Goal: Information Seeking & Learning: Learn about a topic

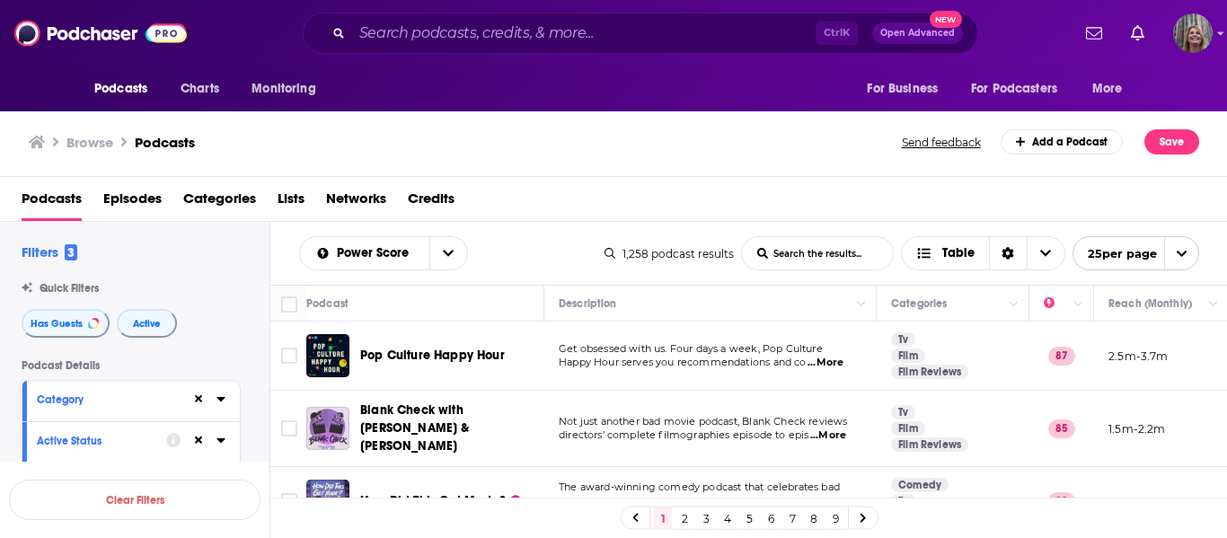
click at [212, 198] on span "Categories" at bounding box center [219, 202] width 73 height 37
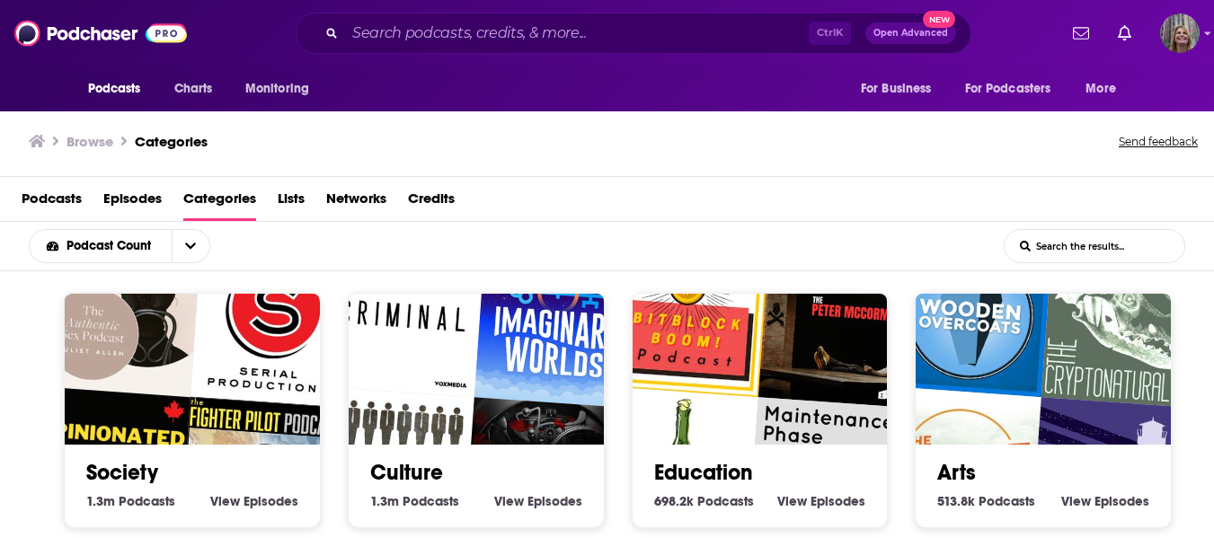
click at [52, 203] on span "Podcasts" at bounding box center [52, 202] width 60 height 37
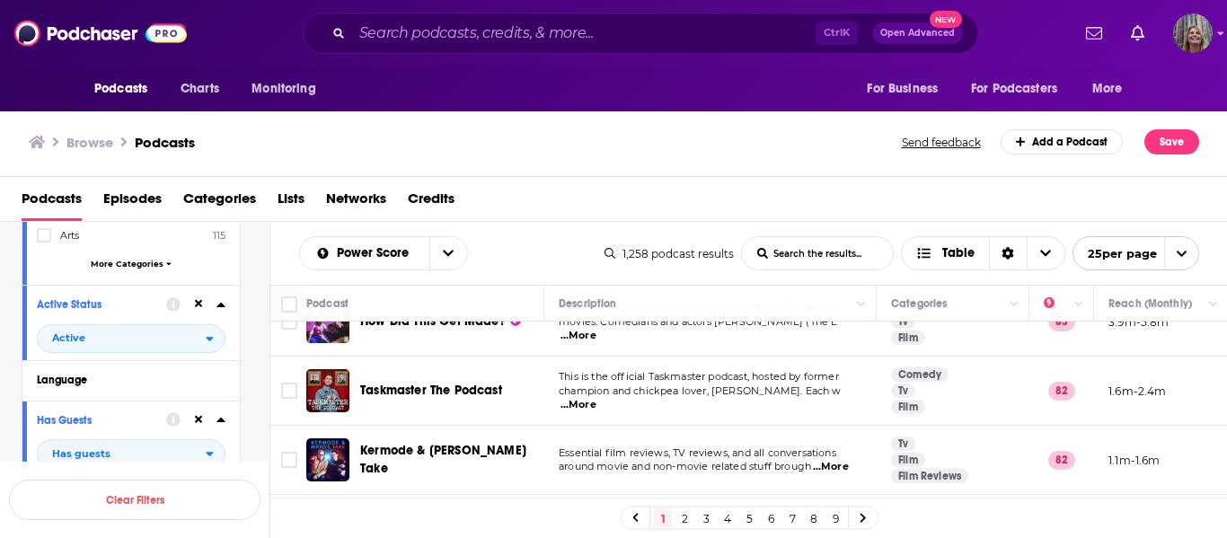
scroll to position [539, 0]
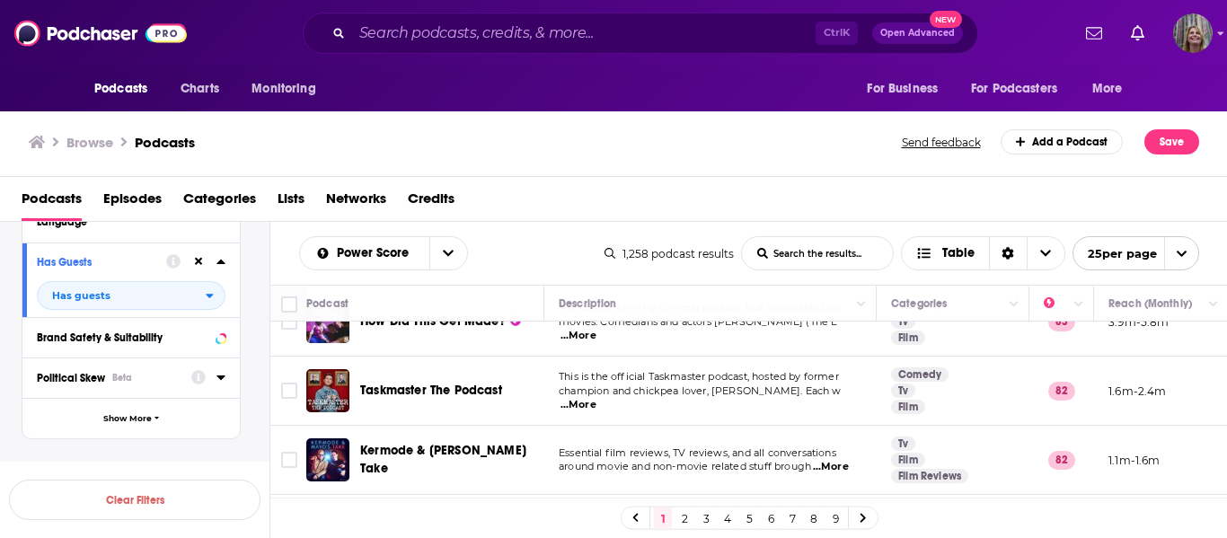
click at [221, 378] on icon at bounding box center [220, 377] width 8 height 4
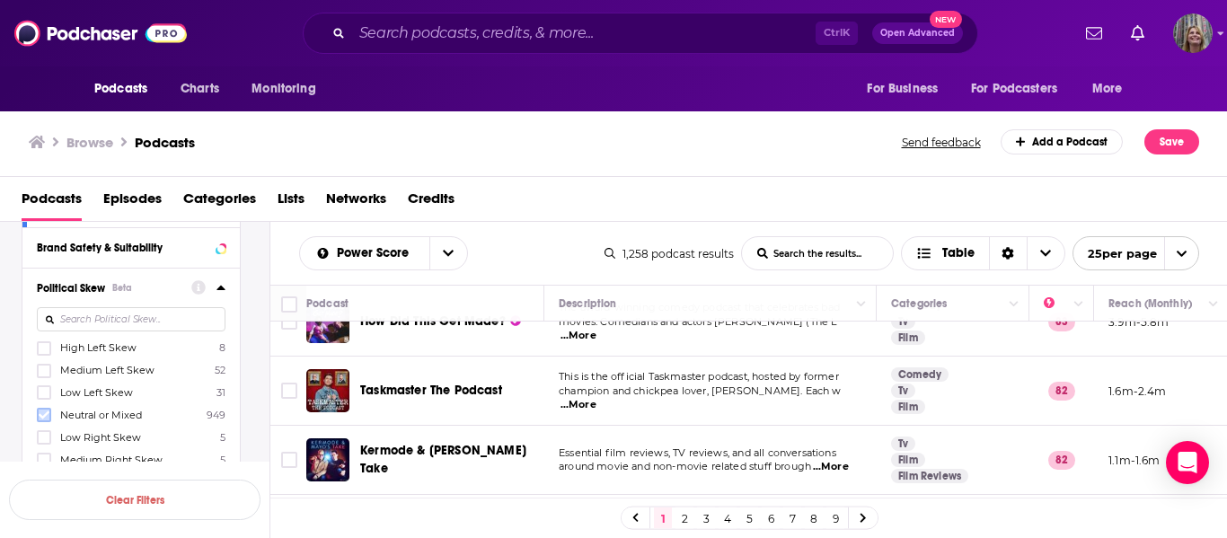
scroll to position [719, 0]
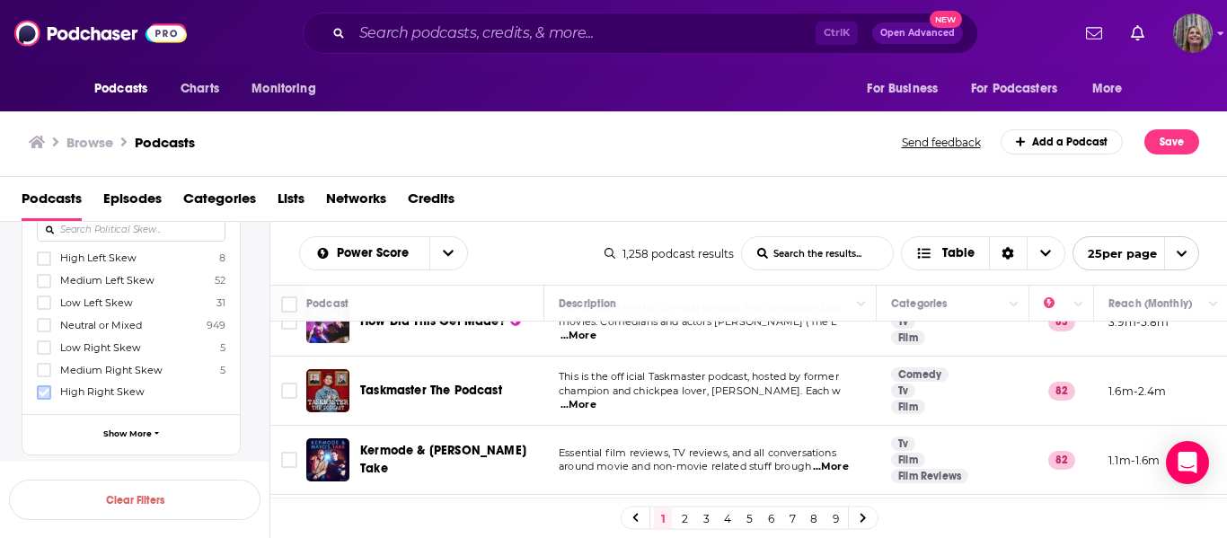
click at [46, 391] on icon at bounding box center [44, 392] width 11 height 8
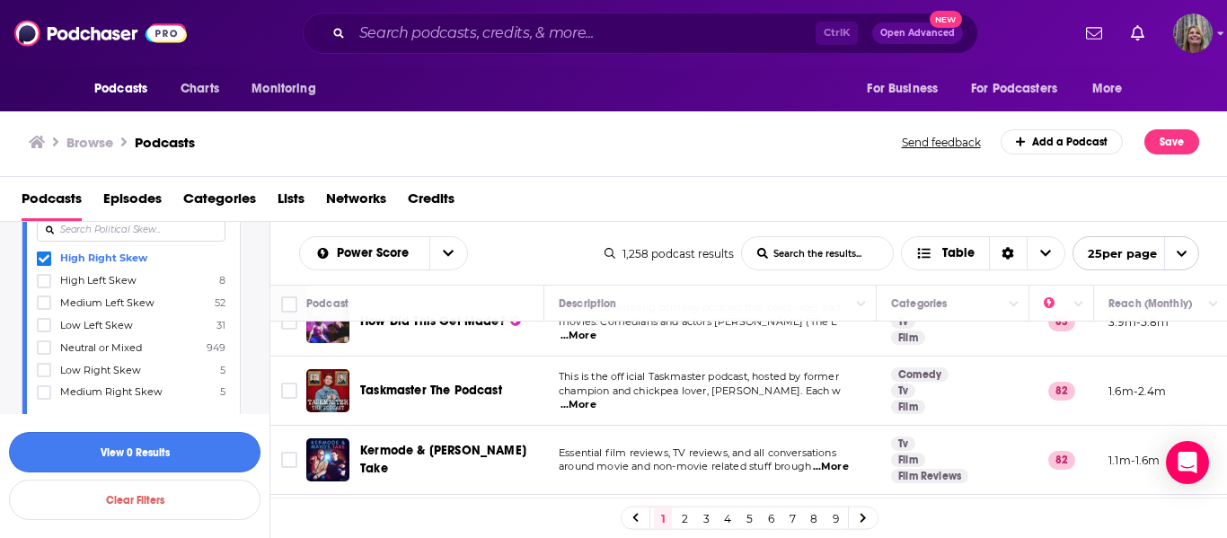
click at [140, 451] on button "View 0 Results" at bounding box center [135, 452] width 252 height 40
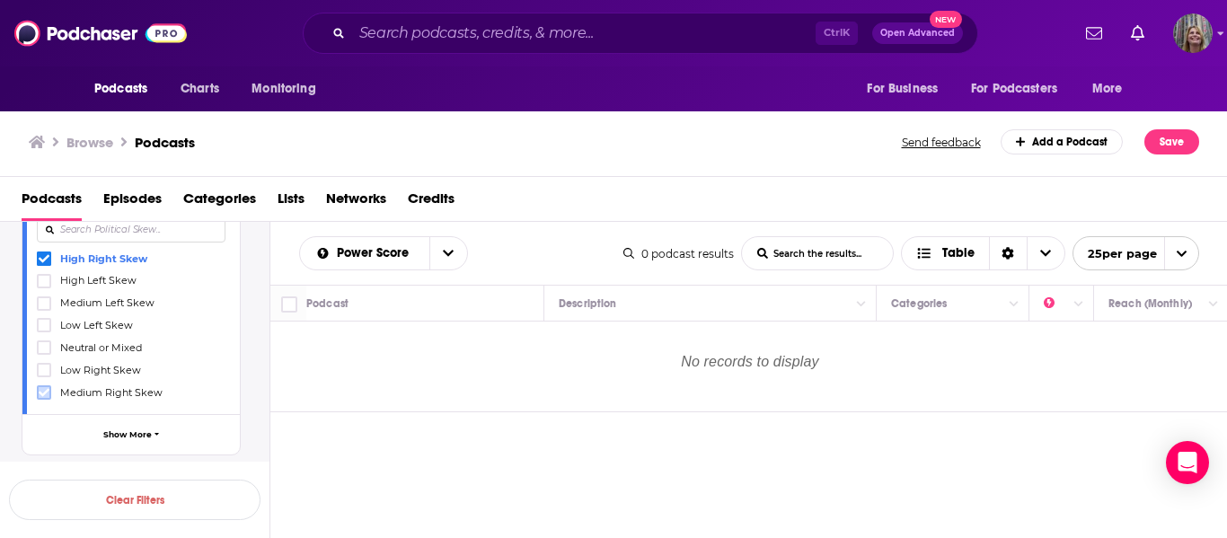
click at [44, 390] on icon at bounding box center [44, 392] width 11 height 11
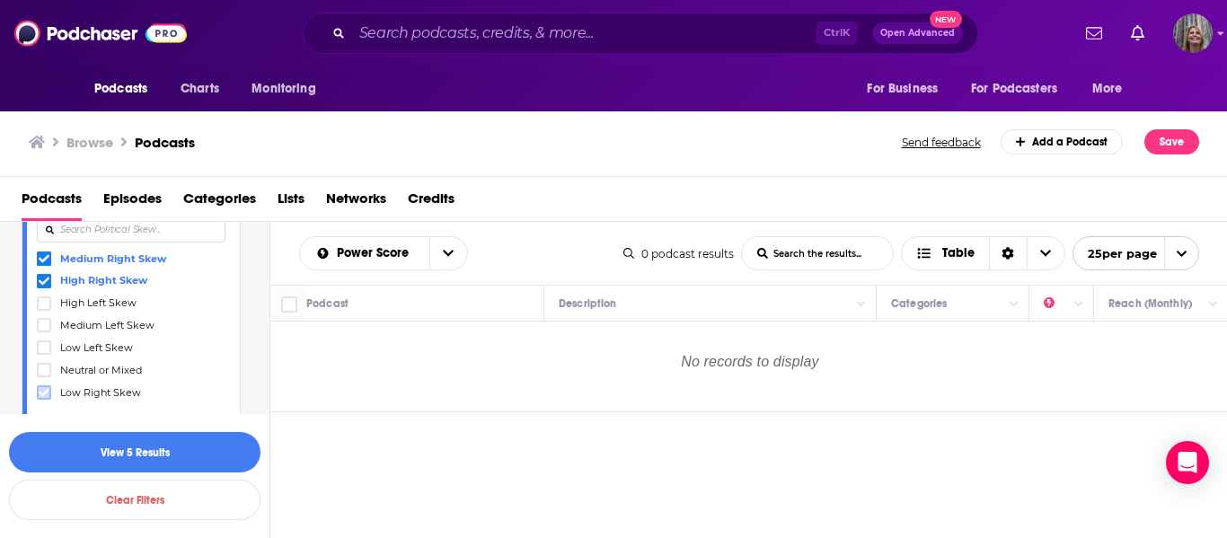
click at [43, 393] on icon at bounding box center [44, 393] width 11 height 8
click at [121, 446] on button "View 10 Results" at bounding box center [135, 452] width 252 height 40
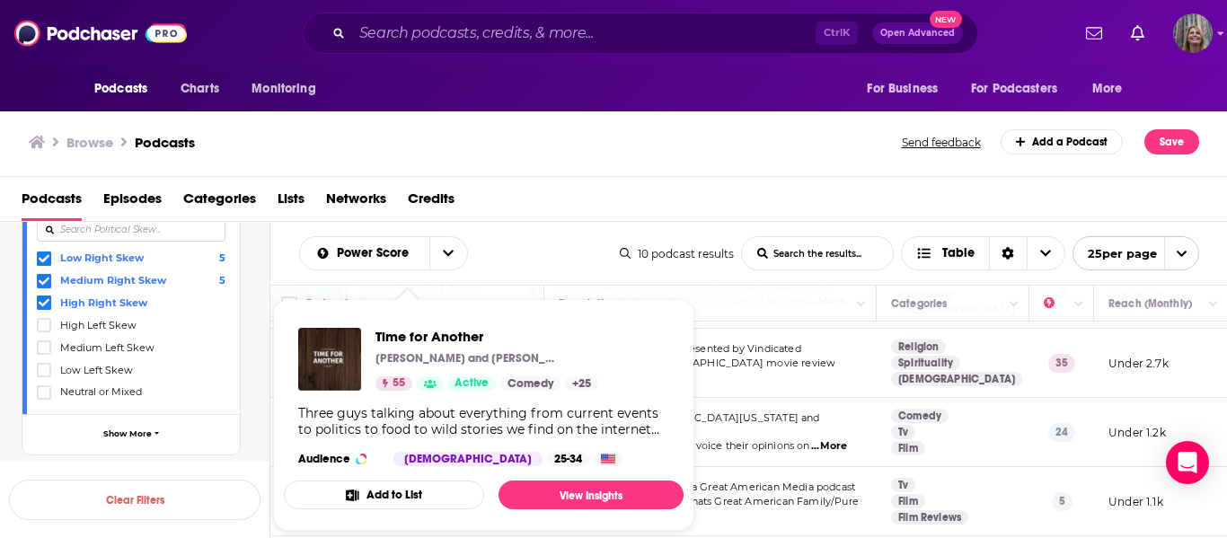
click at [560, 180] on div "Podcasts Episodes Categories Lists Networks Credits" at bounding box center [614, 199] width 1228 height 45
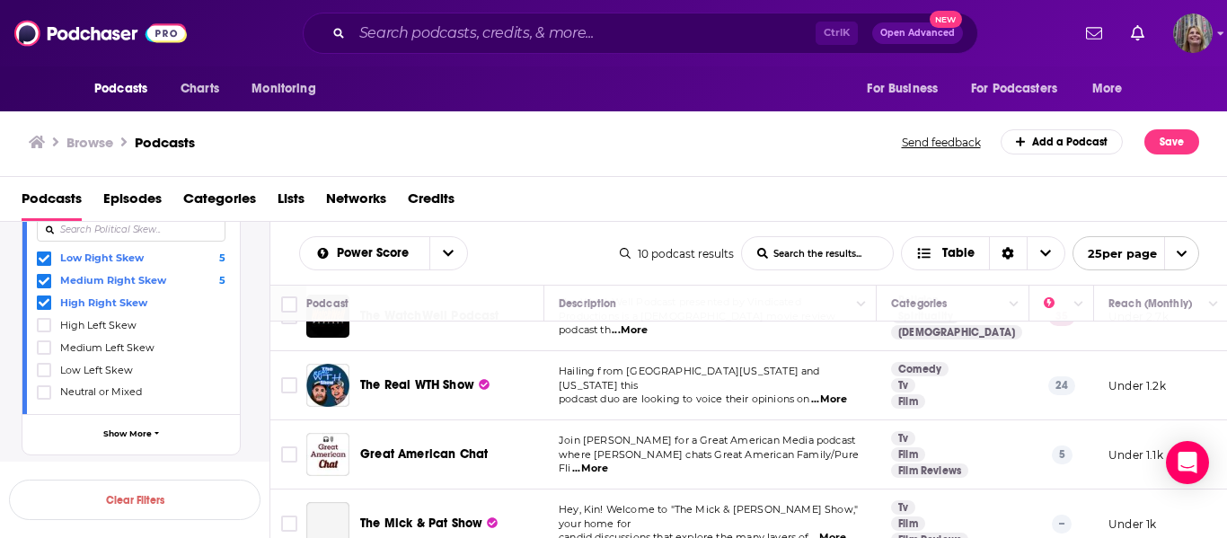
scroll to position [359, 0]
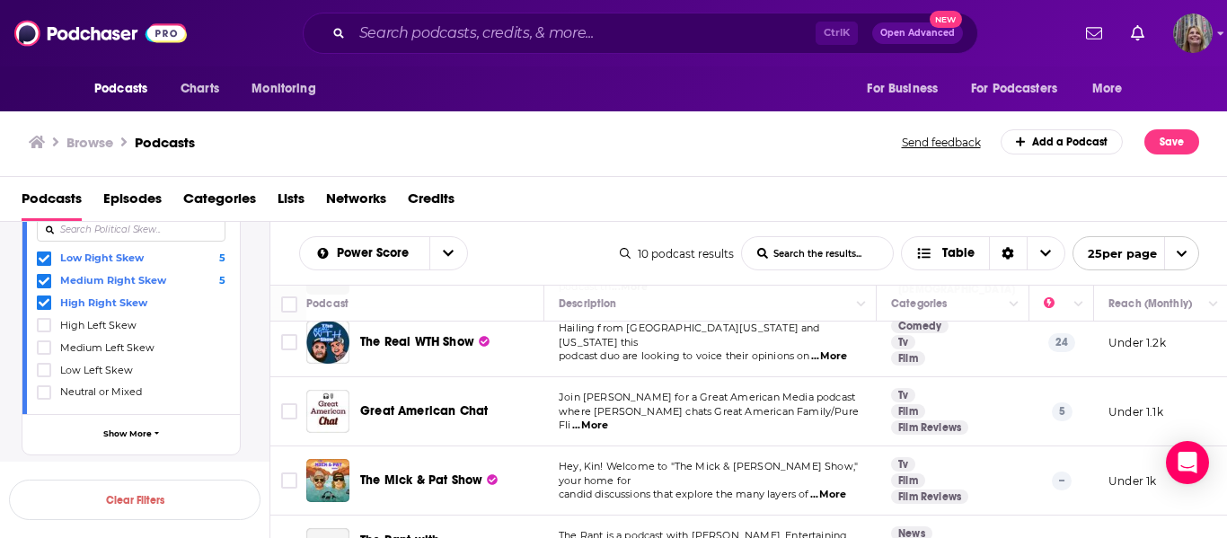
click at [608, 419] on span "...More" at bounding box center [590, 426] width 36 height 14
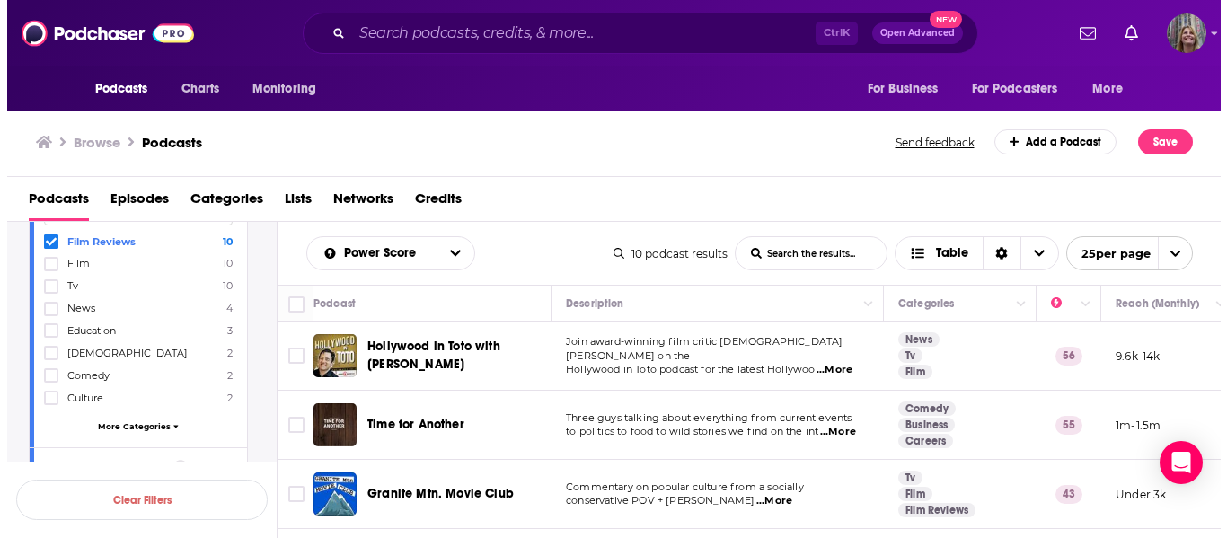
scroll to position [180, 0]
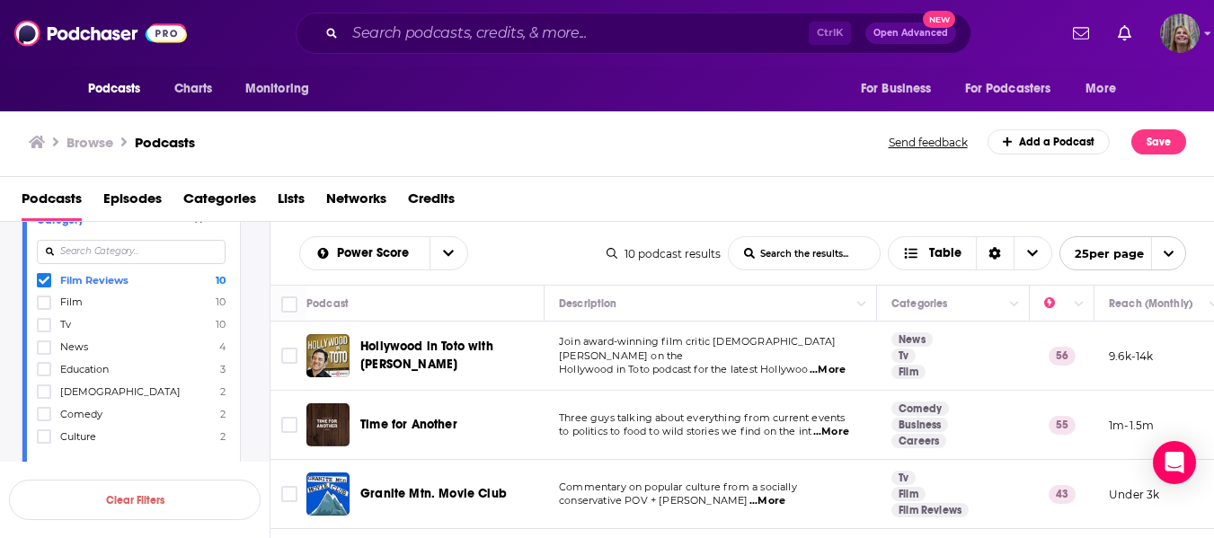
click at [45, 282] on icon at bounding box center [44, 281] width 11 height 8
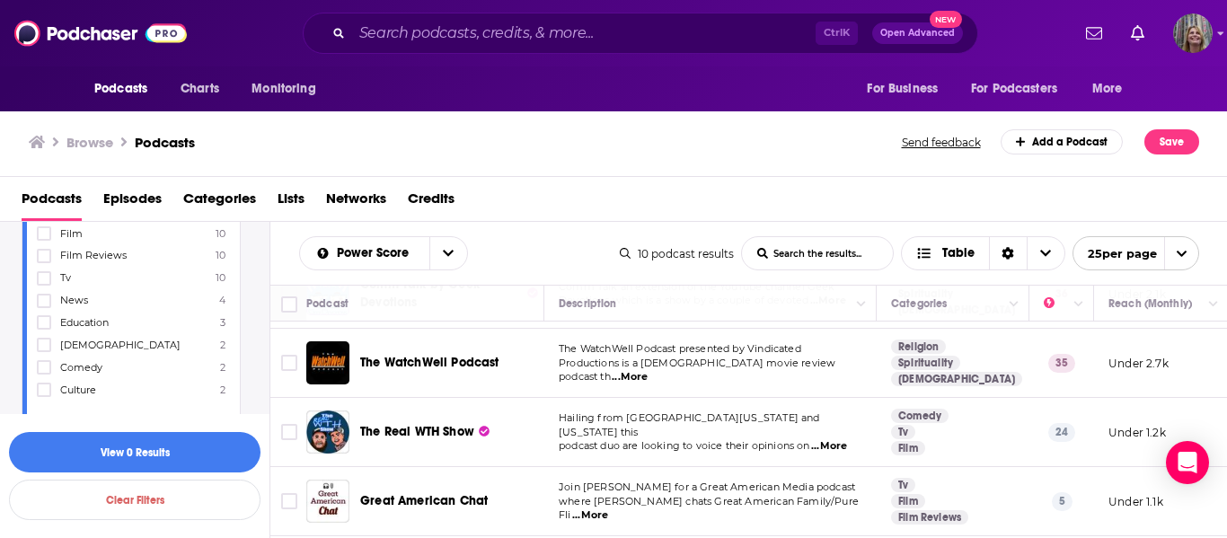
scroll to position [269, 0]
click at [127, 372] on span "More Categories" at bounding box center [127, 375] width 73 height 10
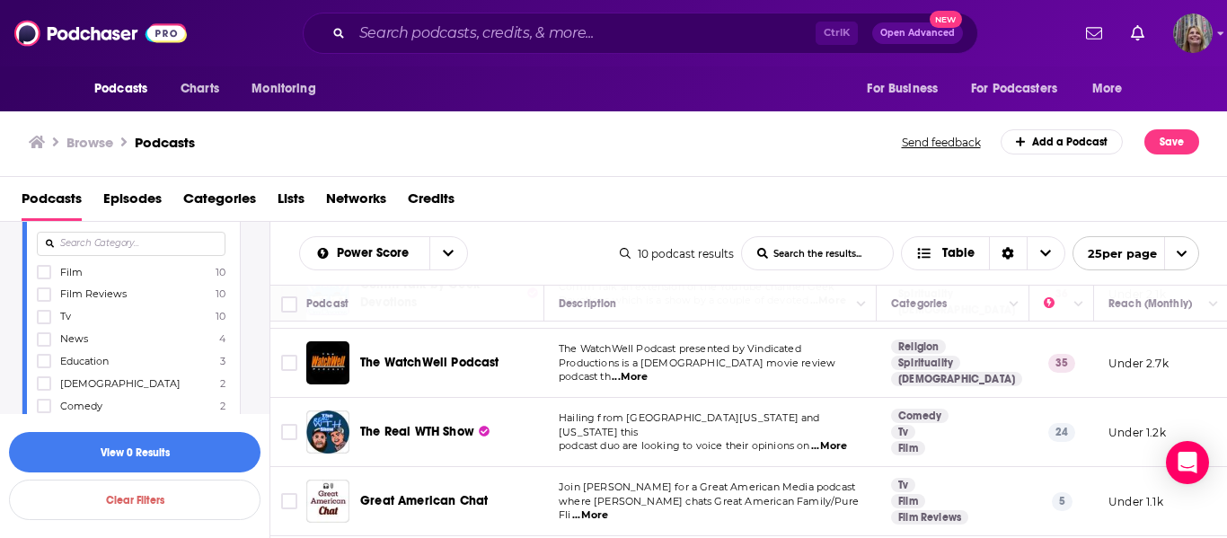
scroll to position [180, 0]
click at [94, 250] on input at bounding box center [131, 252] width 189 height 24
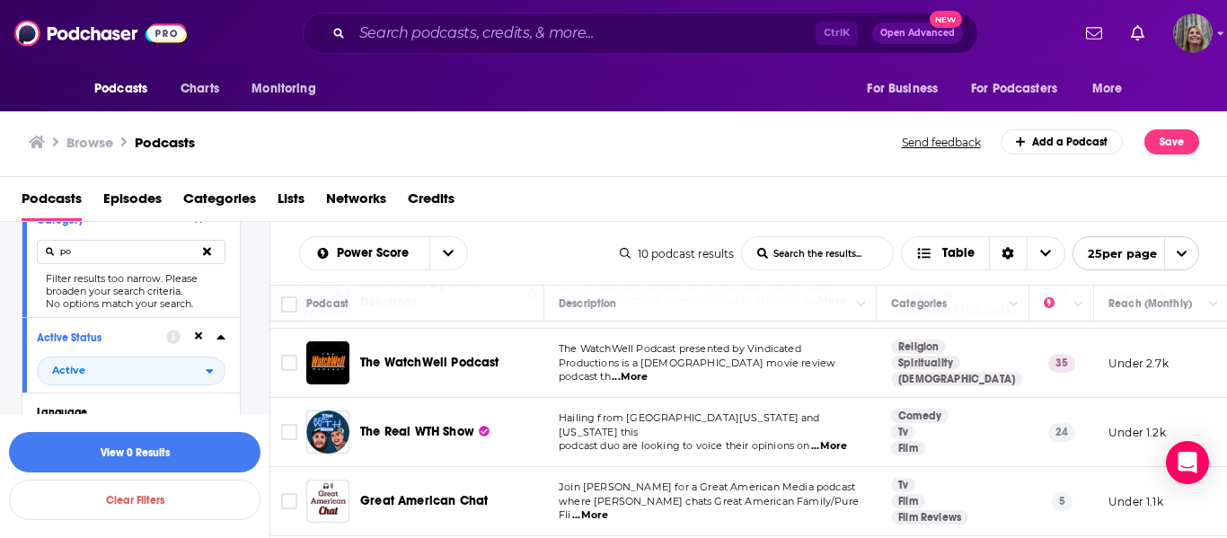
type input "p"
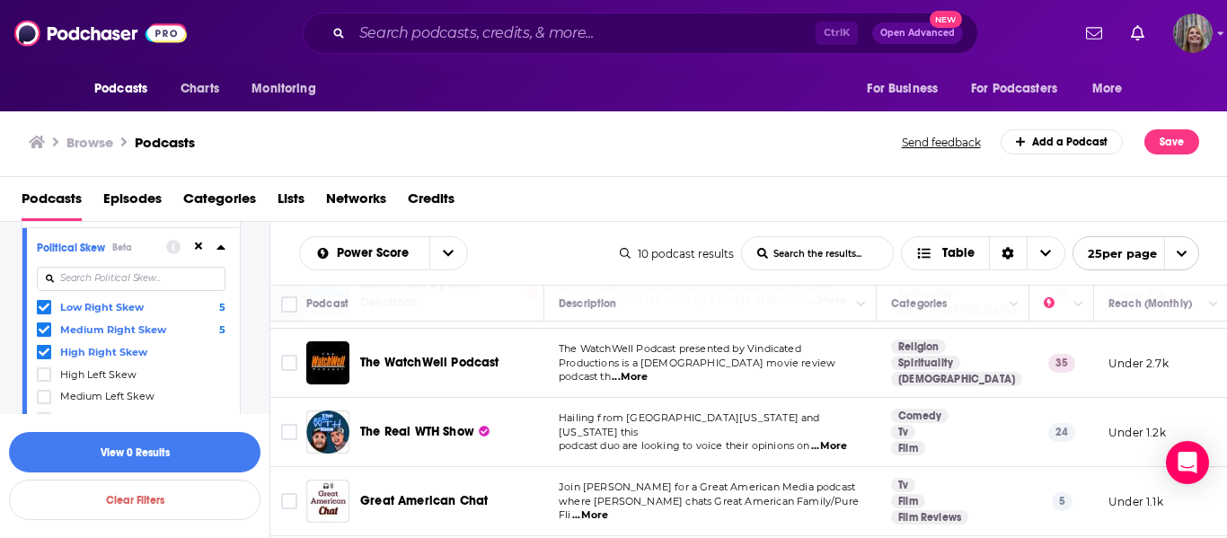
scroll to position [1168, 0]
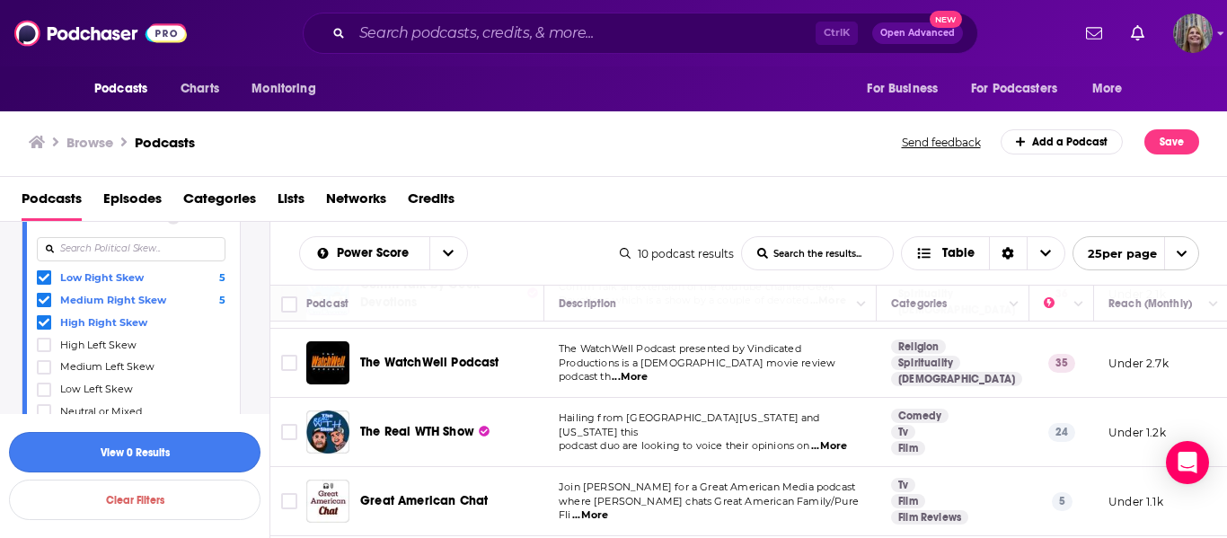
click at [143, 457] on button "View 0 Results" at bounding box center [135, 452] width 252 height 40
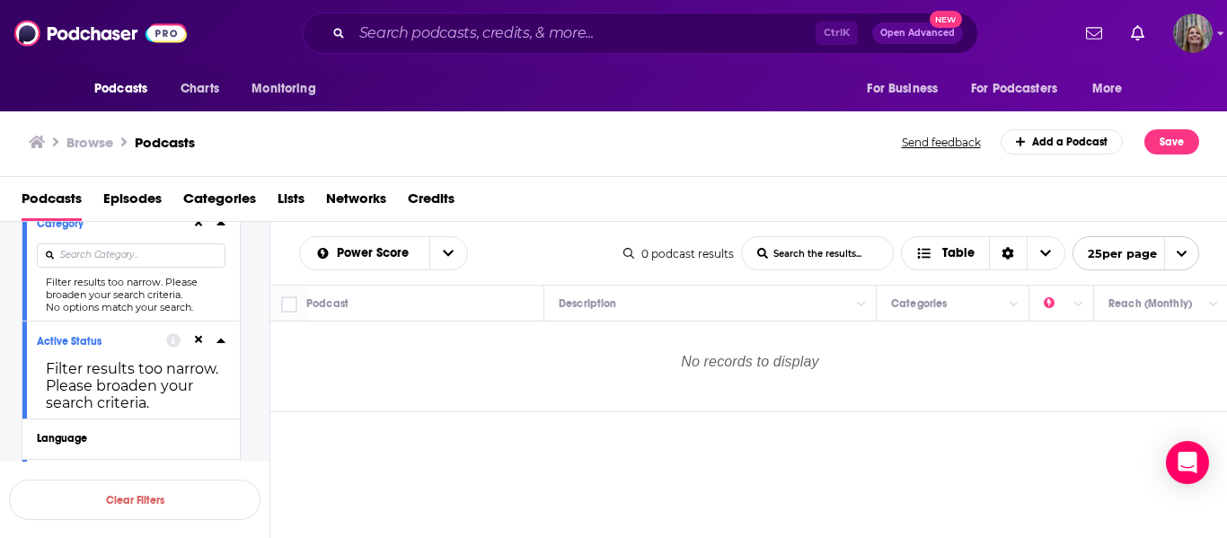
scroll to position [180, 0]
click at [81, 249] on input at bounding box center [131, 252] width 189 height 24
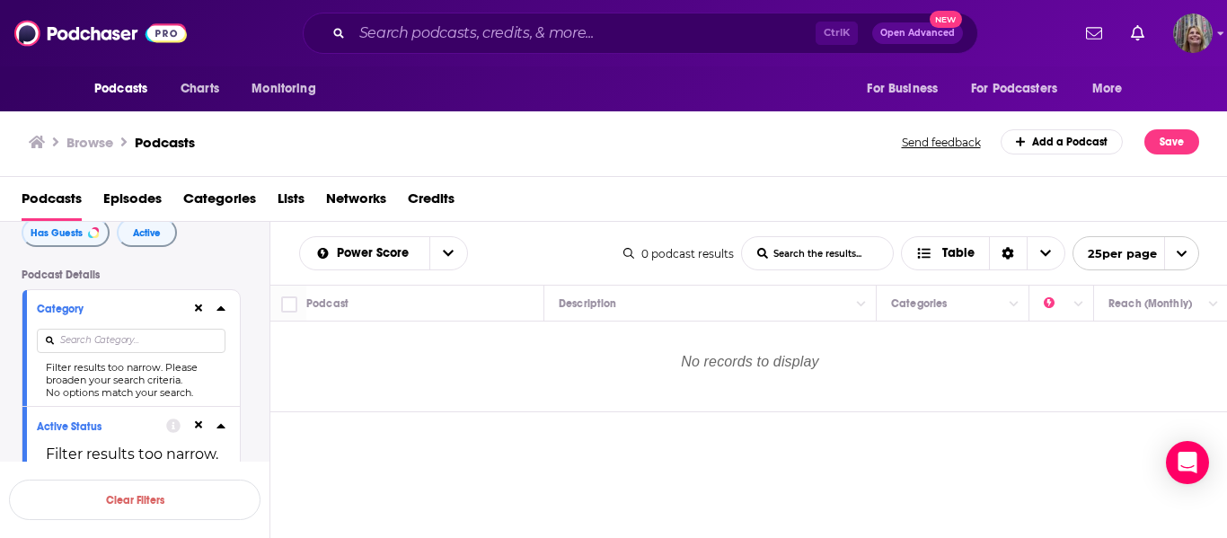
scroll to position [90, 0]
click at [220, 310] on icon at bounding box center [220, 309] width 8 height 4
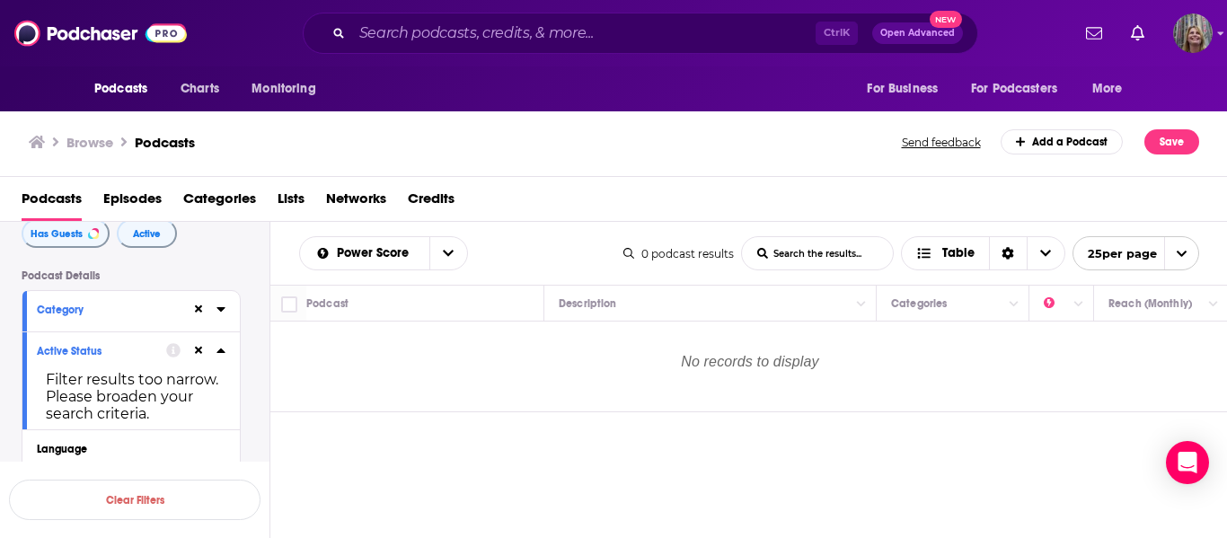
click at [220, 310] on icon at bounding box center [220, 309] width 8 height 4
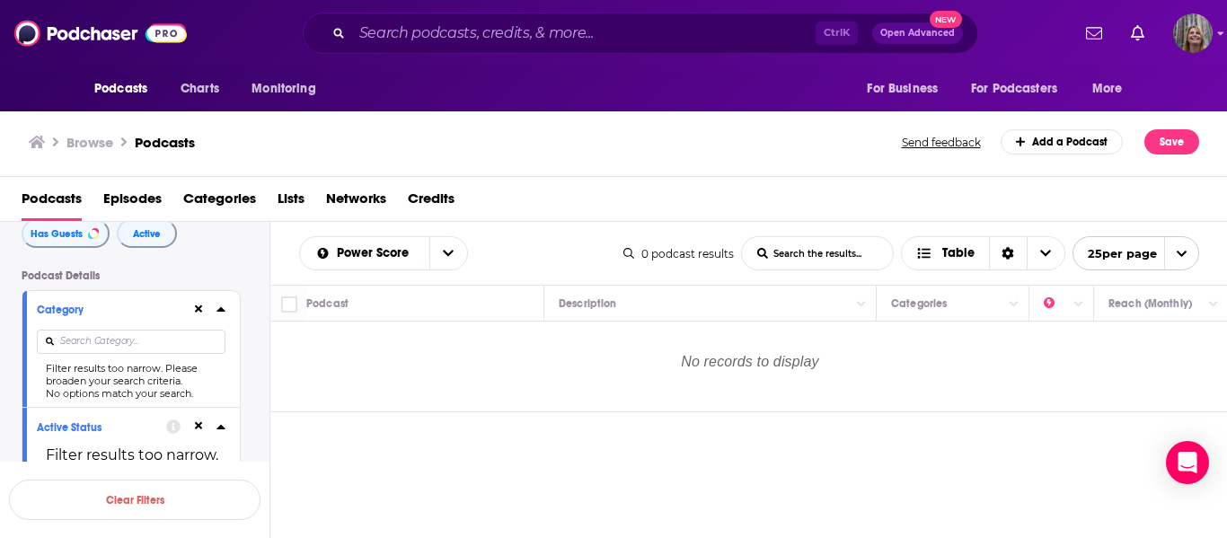
click at [108, 341] on input at bounding box center [131, 342] width 189 height 24
type input "religion"
click at [200, 343] on button at bounding box center [207, 342] width 37 height 42
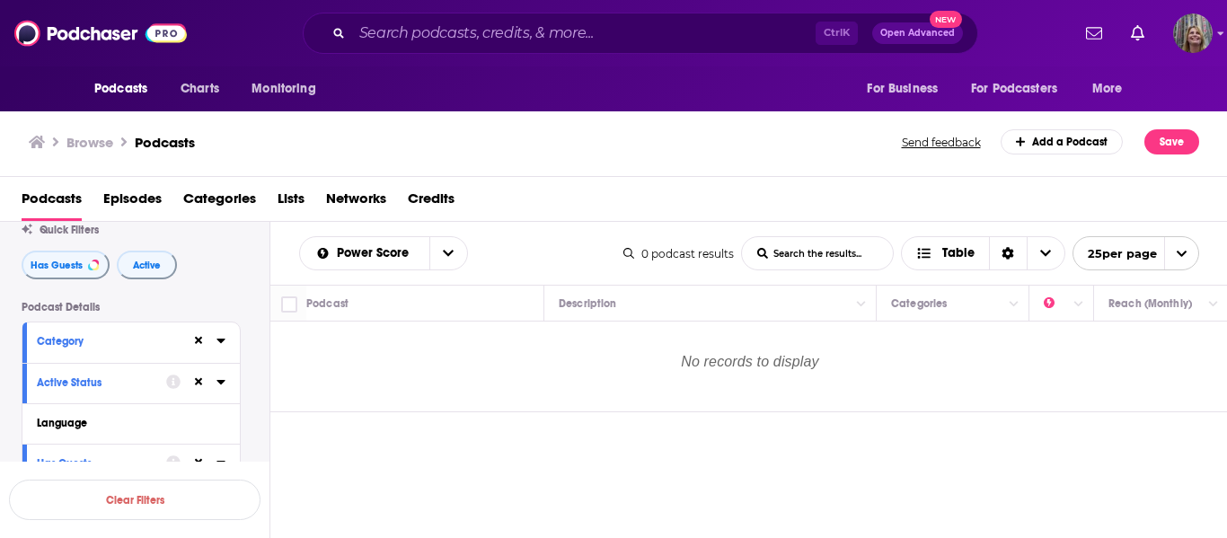
scroll to position [90, 0]
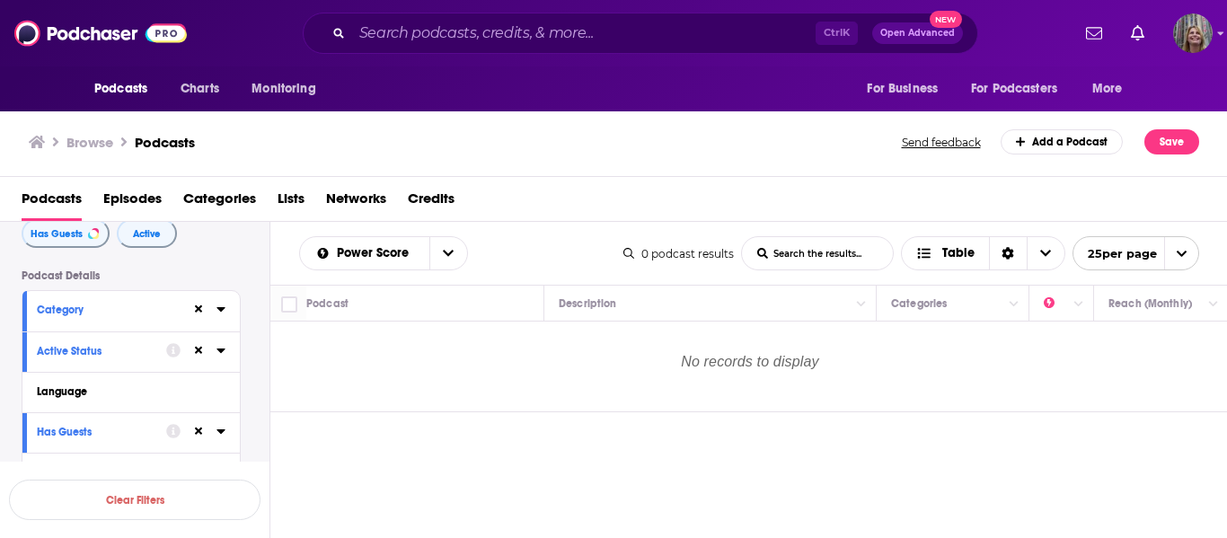
click at [220, 313] on icon at bounding box center [220, 309] width 9 height 14
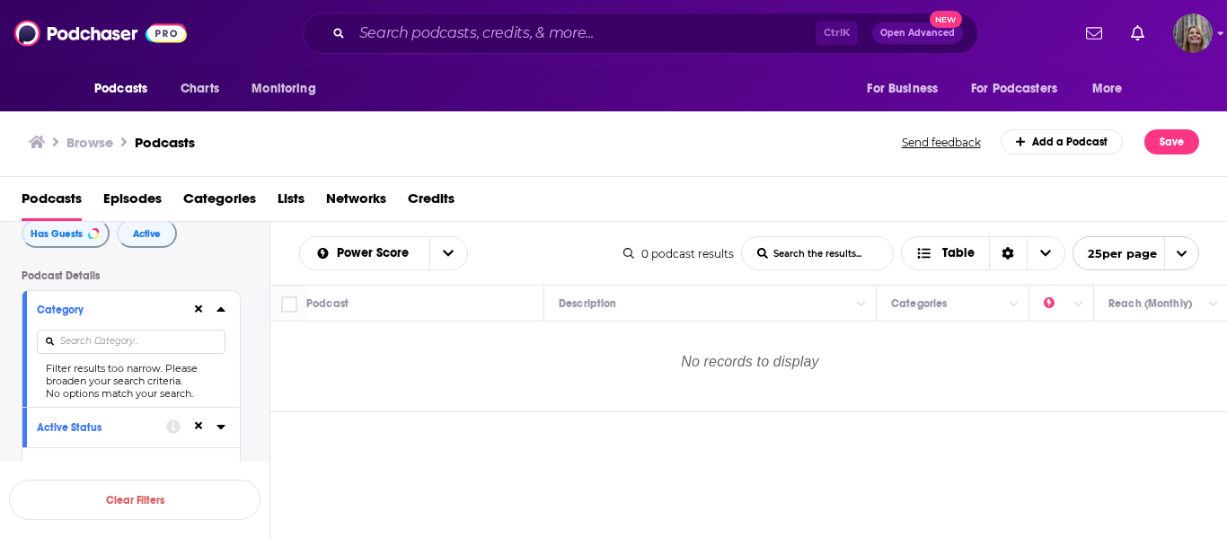
click at [100, 344] on input at bounding box center [131, 342] width 189 height 24
click at [201, 305] on icon at bounding box center [199, 309] width 8 height 8
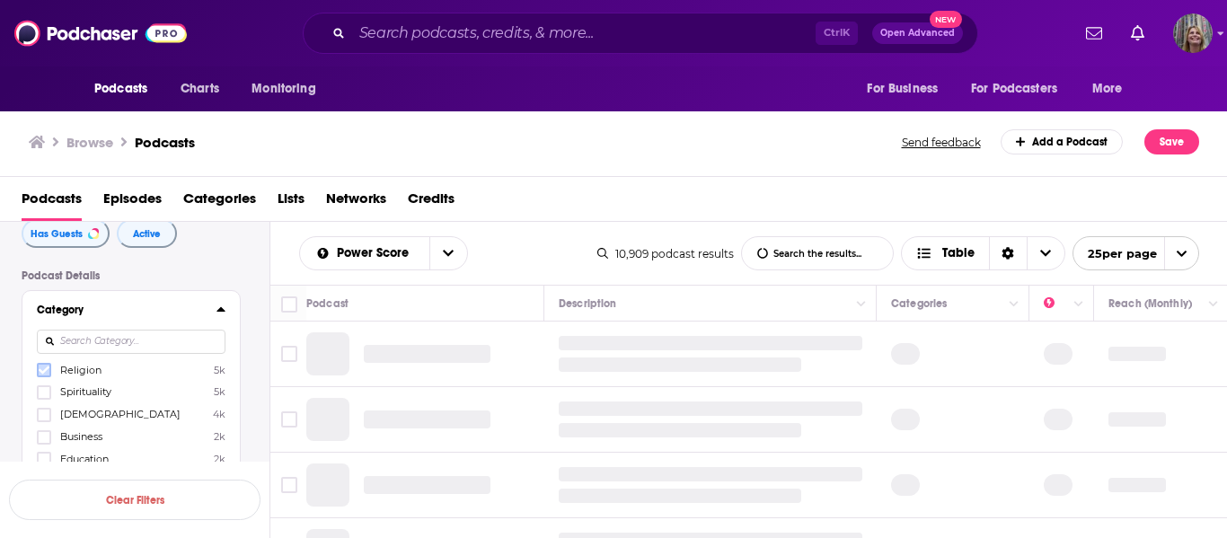
click at [42, 371] on icon at bounding box center [44, 370] width 11 height 8
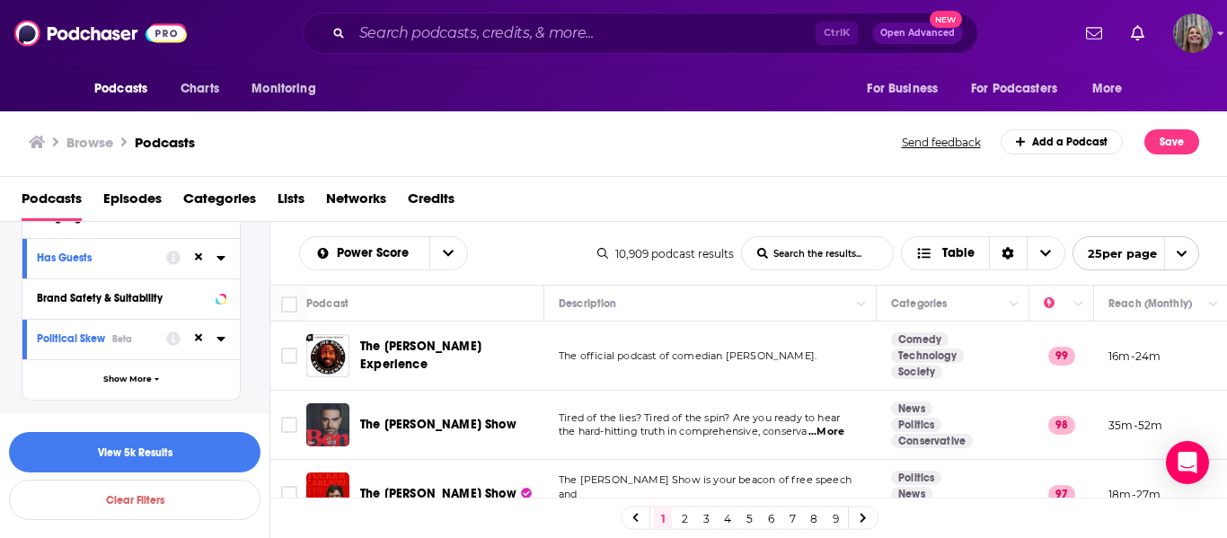
scroll to position [539, 0]
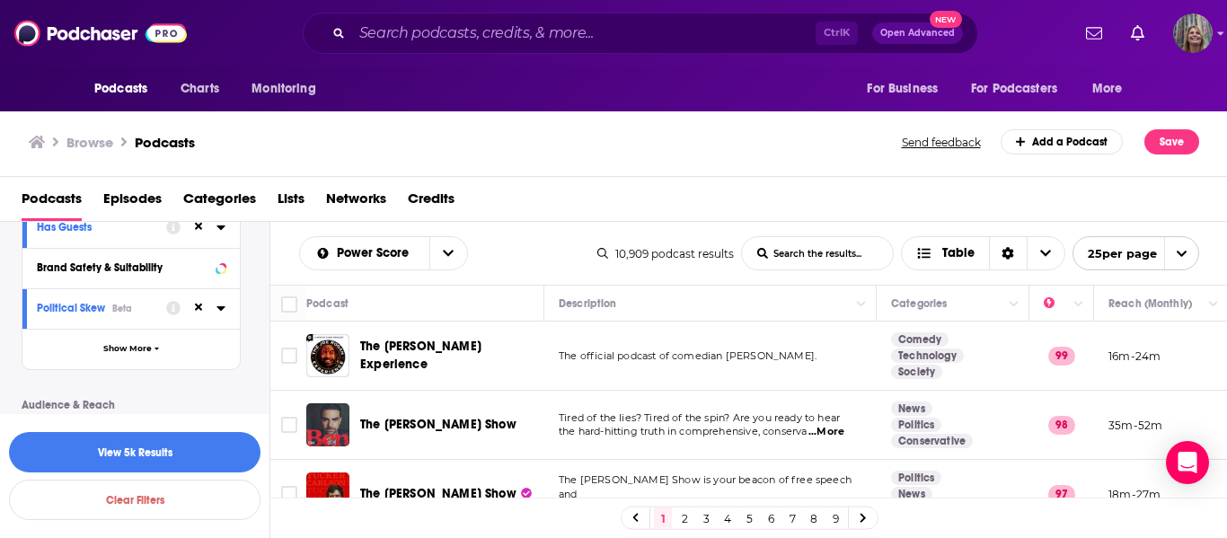
click at [217, 308] on icon at bounding box center [220, 308] width 9 height 14
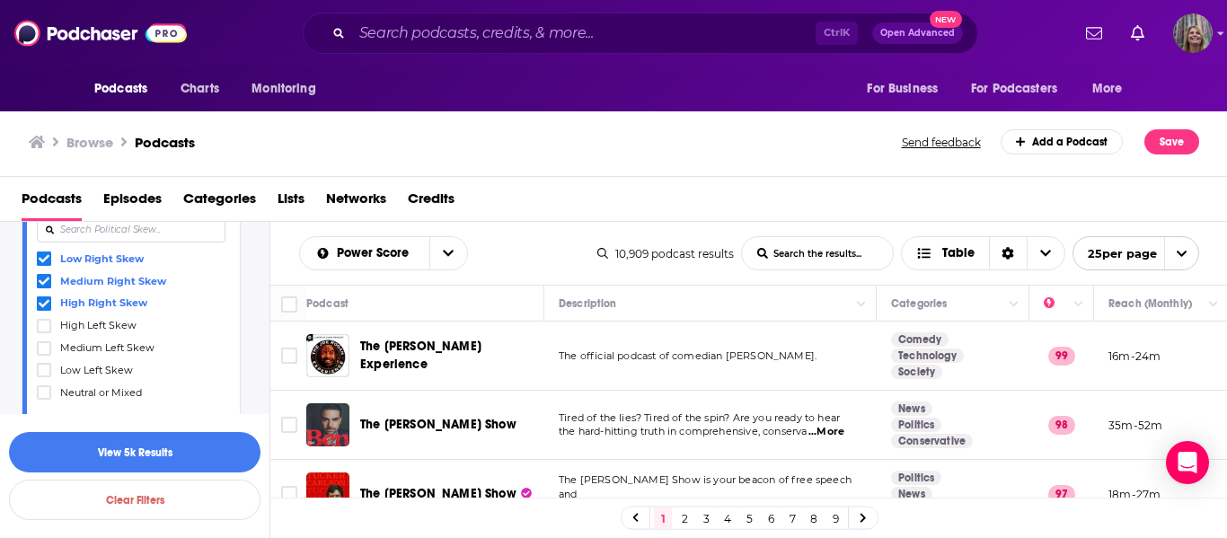
scroll to position [629, 0]
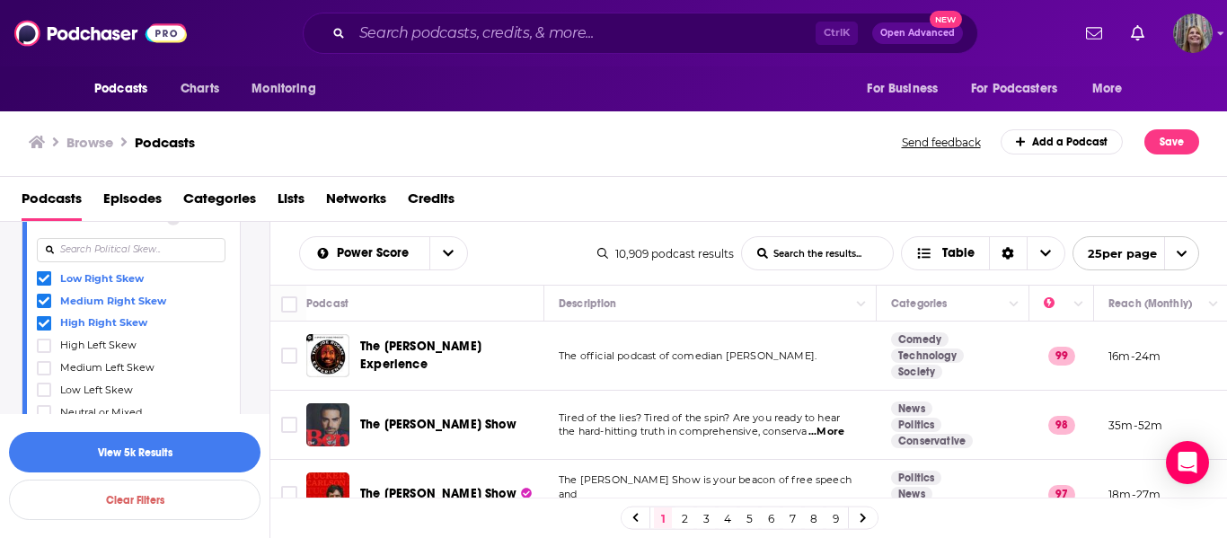
click at [45, 296] on icon at bounding box center [44, 301] width 11 height 11
click at [42, 273] on icon at bounding box center [44, 278] width 11 height 11
click at [130, 448] on button "View 3k Results" at bounding box center [135, 452] width 252 height 40
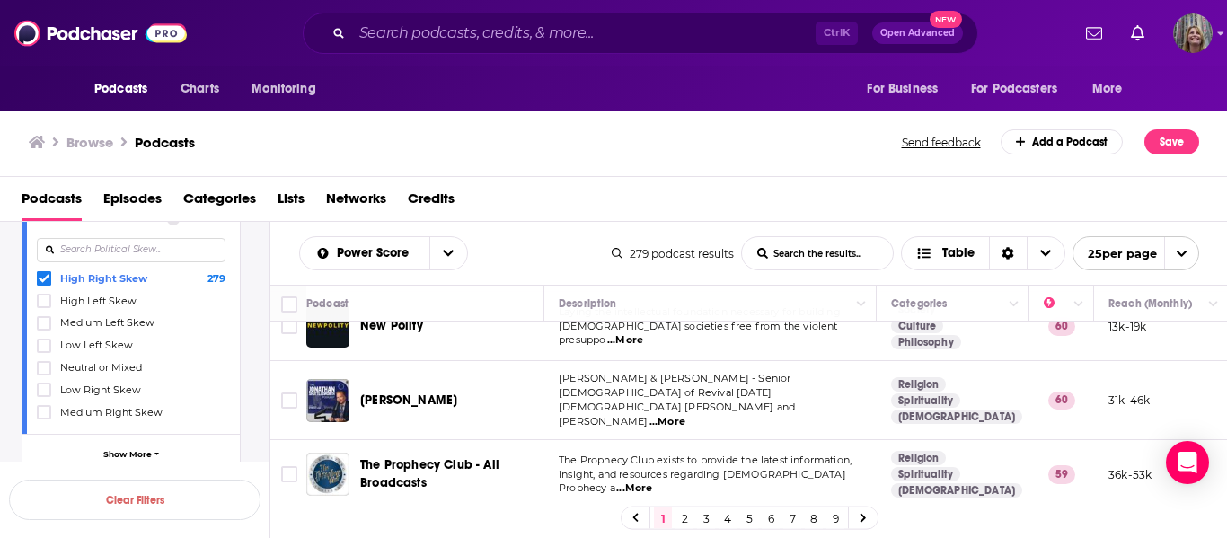
scroll to position [936, 0]
